Goal: Check status: Check status

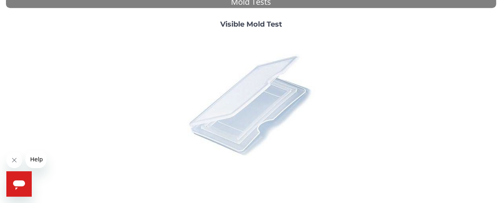
scroll to position [237, 0]
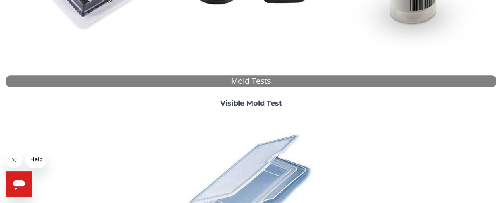
click at [241, 103] on strong "Visible Mold Test" at bounding box center [251, 103] width 62 height 9
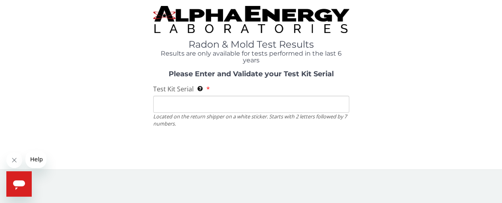
scroll to position [0, 0]
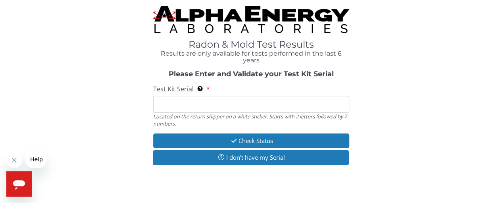
click at [206, 104] on input "Test Kit Serial Located on the return shipper on a white sticker. Starts with 2…" at bounding box center [251, 104] width 196 height 17
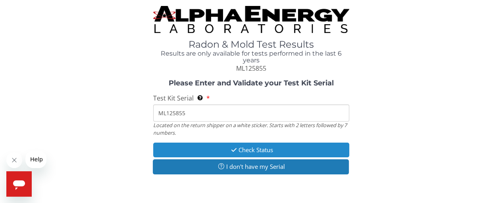
type input "ML125855"
click at [256, 150] on button "Check Status" at bounding box center [251, 150] width 196 height 15
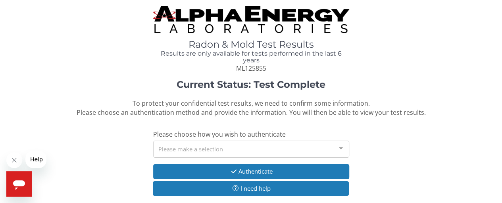
click at [245, 150] on div "Please make a selection" at bounding box center [251, 149] width 196 height 17
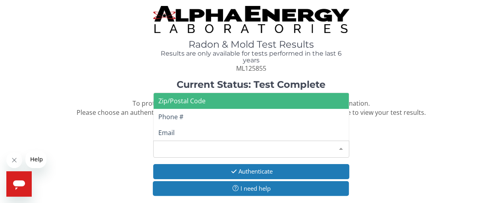
click at [197, 100] on span "Zip/Postal Code" at bounding box center [181, 100] width 47 height 9
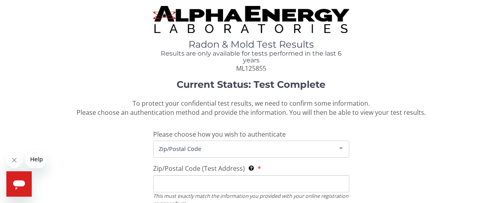
click at [214, 146] on span "Zip/Postal Code" at bounding box center [245, 148] width 176 height 9
click at [214, 152] on span "Zip/Postal Code" at bounding box center [245, 148] width 176 height 9
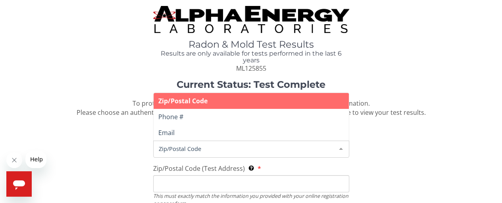
click at [341, 149] on div at bounding box center [341, 148] width 16 height 15
click at [187, 99] on span "Zip/Postal Code" at bounding box center [182, 100] width 49 height 9
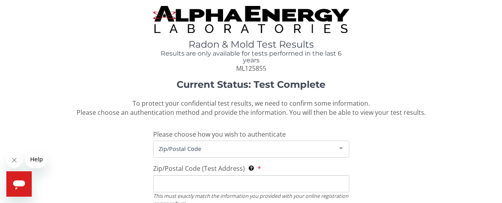
click at [209, 185] on input "Zip/Postal Code (Test Address) This must exactly match the information you prov…" at bounding box center [251, 183] width 196 height 17
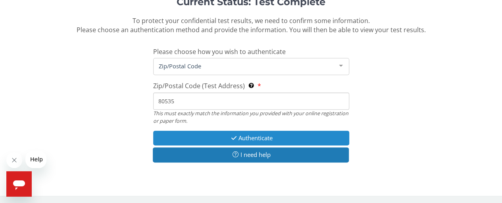
scroll to position [83, 0]
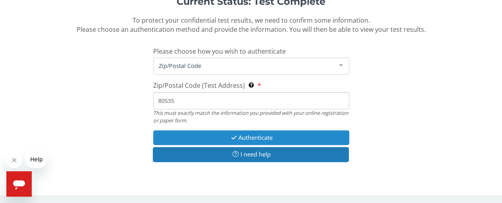
type input "80535"
click at [245, 137] on button "Authenticate" at bounding box center [251, 137] width 196 height 15
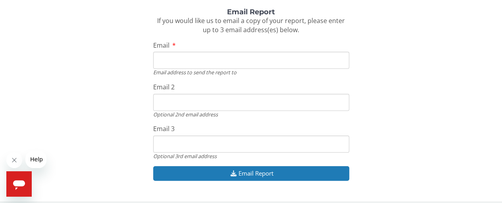
scroll to position [173, 0]
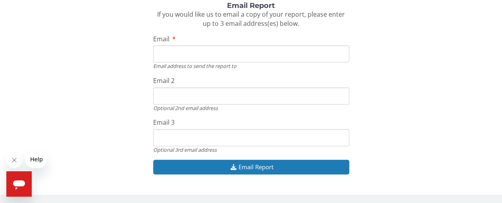
click at [188, 54] on input "Email" at bounding box center [251, 53] width 196 height 17
type input "[EMAIL_ADDRESS][DOMAIN_NAME]"
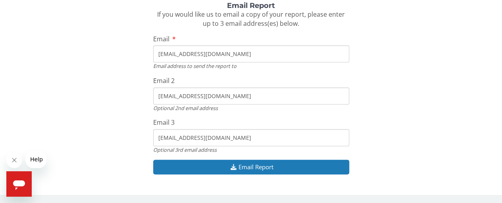
click at [223, 97] on input "[EMAIL_ADDRESS][DOMAIN_NAME]" at bounding box center [251, 95] width 196 height 17
type input "[EMAIL_ADDRESS][DOMAIN_NAME]"
click at [225, 136] on input "[EMAIL_ADDRESS][DOMAIN_NAME]" at bounding box center [251, 137] width 196 height 17
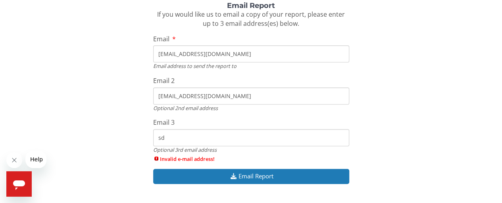
type input "s"
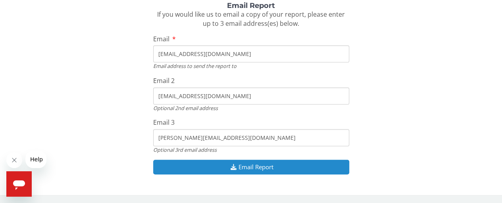
type input "[PERSON_NAME][EMAIL_ADDRESS][DOMAIN_NAME]"
click at [258, 168] on button "Email Report" at bounding box center [251, 167] width 196 height 15
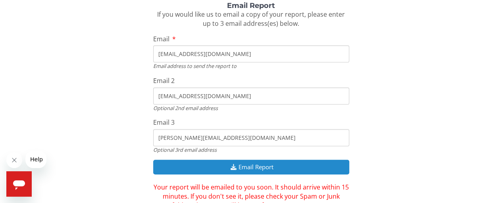
scroll to position [200, 0]
